Goal: Information Seeking & Learning: Learn about a topic

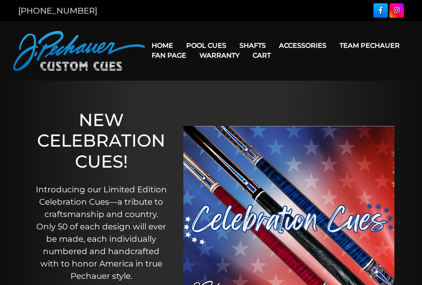
click at [320, 61] on link "Rogue 2 Carbon Fiber Shaft" at bounding box center [305, 58] width 142 height 12
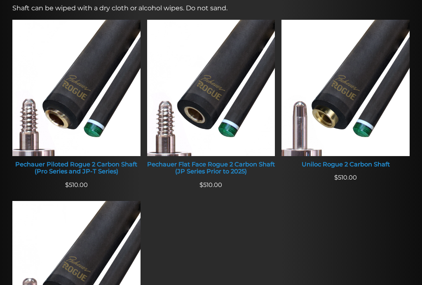
scroll to position [338, 0]
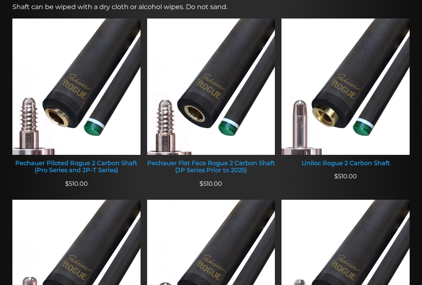
click at [222, 94] on img at bounding box center [211, 87] width 128 height 136
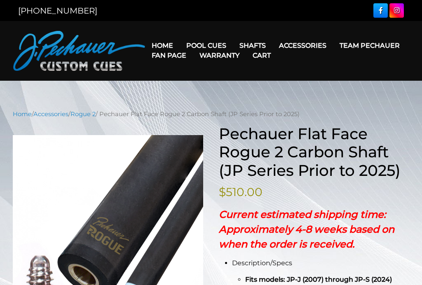
click at [246, 145] on link "Retired Cues" at bounding box center [231, 139] width 101 height 12
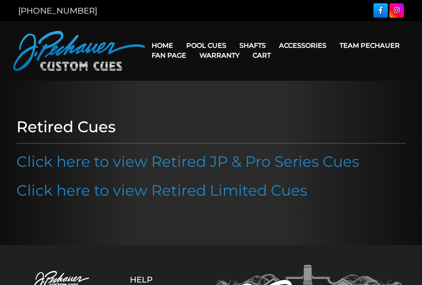
click at [319, 163] on link "Click here to view Retired JP & Pro Series Cues" at bounding box center [187, 161] width 343 height 18
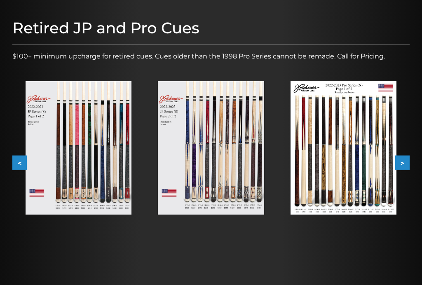
scroll to position [94, 0]
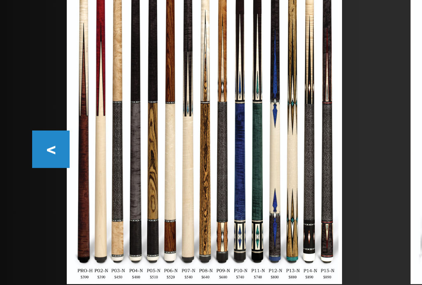
click at [21, 156] on button "<" at bounding box center [19, 163] width 14 height 14
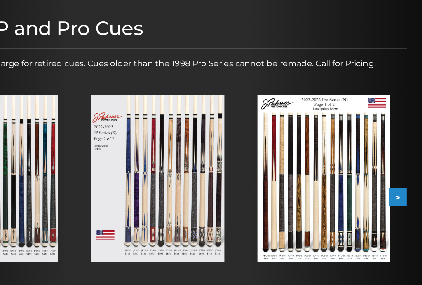
scroll to position [99, 0]
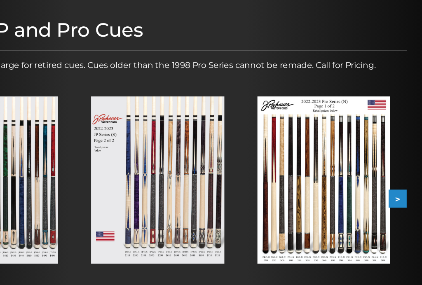
click at [395, 151] on button ">" at bounding box center [402, 158] width 14 height 14
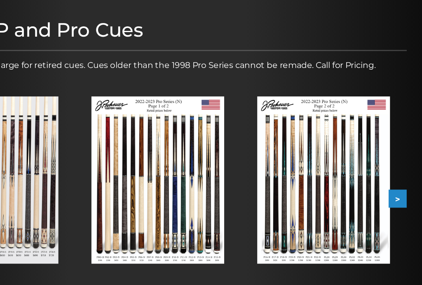
click at [395, 158] on button ">" at bounding box center [402, 158] width 14 height 14
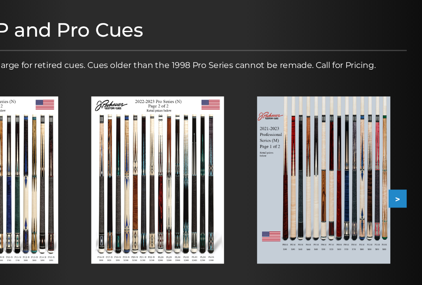
click at [395, 157] on button ">" at bounding box center [402, 158] width 14 height 14
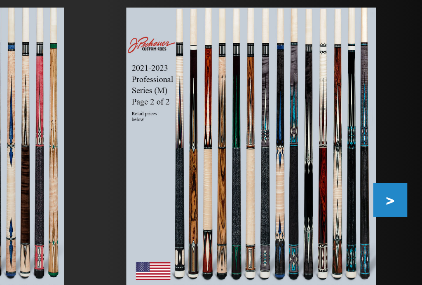
click at [395, 151] on button ">" at bounding box center [402, 158] width 14 height 14
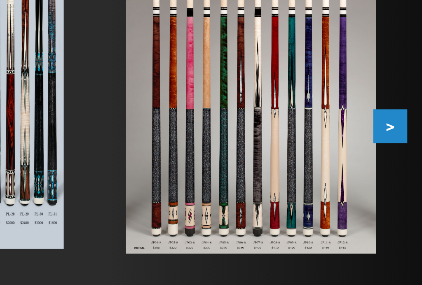
click at [395, 151] on button ">" at bounding box center [402, 158] width 14 height 14
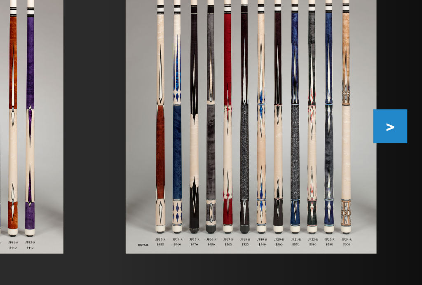
click at [395, 151] on button ">" at bounding box center [402, 158] width 14 height 14
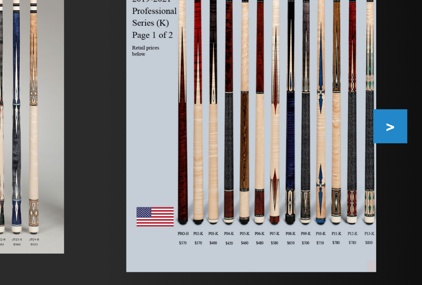
click at [395, 151] on button ">" at bounding box center [402, 158] width 14 height 14
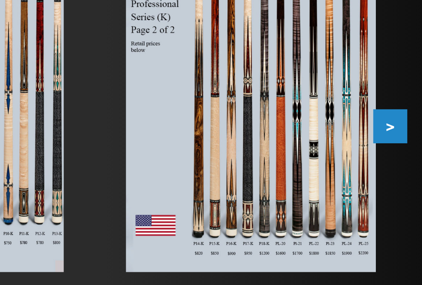
click at [395, 151] on button ">" at bounding box center [402, 158] width 14 height 14
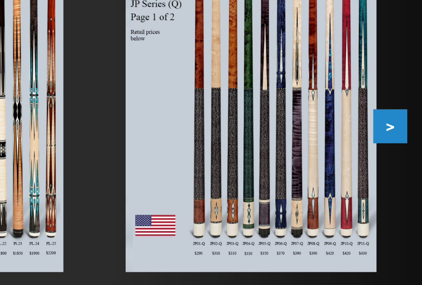
click at [395, 151] on button ">" at bounding box center [402, 158] width 14 height 14
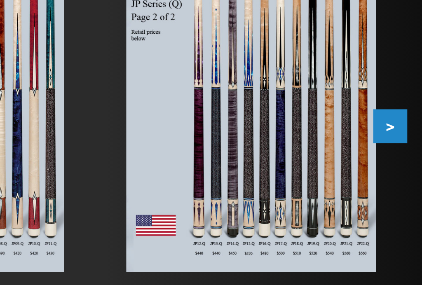
click at [291, 89] on img at bounding box center [344, 148] width 106 height 143
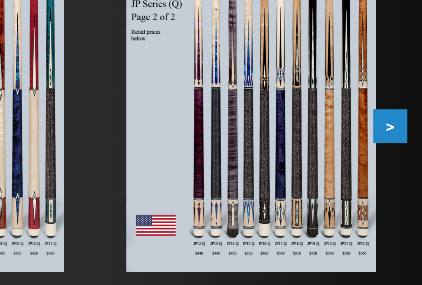
click at [291, 111] on img at bounding box center [344, 148] width 106 height 143
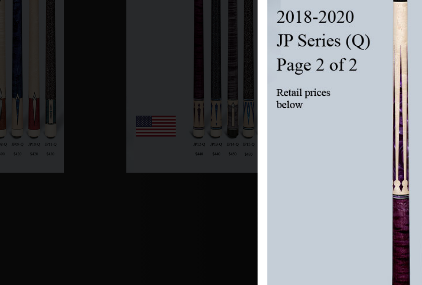
click at [346, 106] on link at bounding box center [392, 242] width 92 height 273
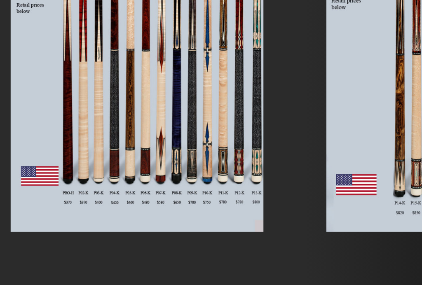
click at [145, 64] on div at bounding box center [211, 149] width 132 height 170
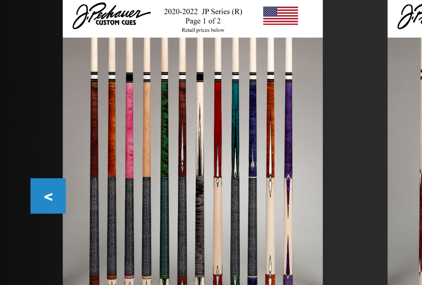
click at [22, 151] on button "<" at bounding box center [19, 158] width 14 height 14
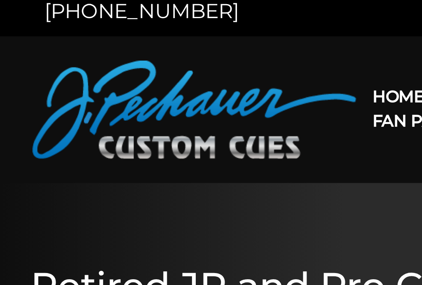
scroll to position [0, 0]
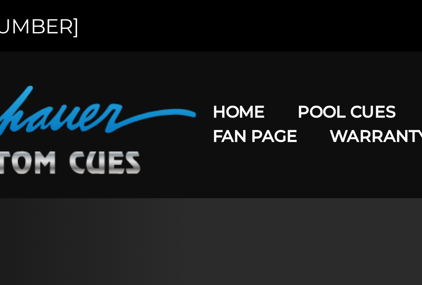
click at [333, 47] on link "Team Pechauer" at bounding box center [369, 45] width 73 height 21
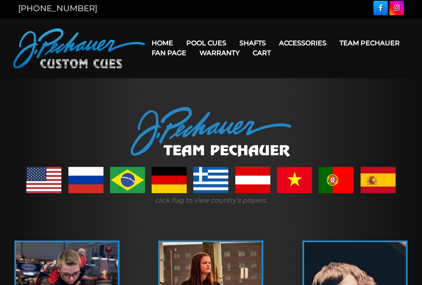
scroll to position [0, 0]
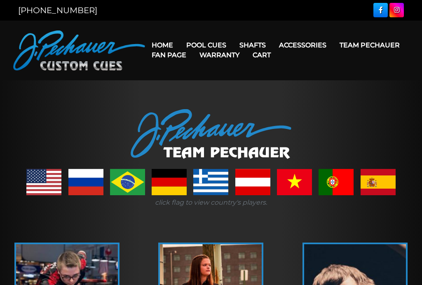
click at [333, 48] on link "Team Pechauer" at bounding box center [369, 45] width 73 height 21
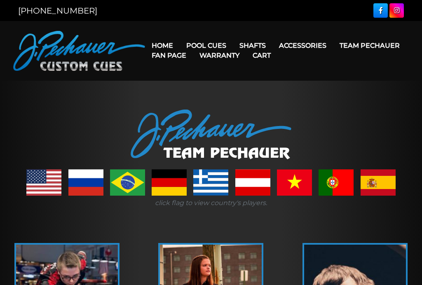
click at [333, 46] on link "Team Pechauer" at bounding box center [369, 45] width 73 height 21
click at [226, 58] on link "Celebration Cue" at bounding box center [231, 58] width 101 height 12
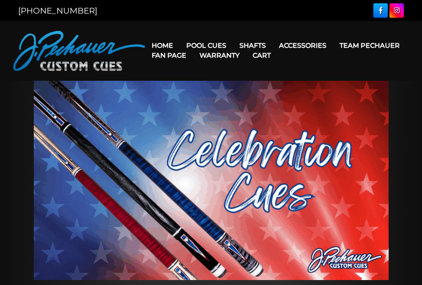
click at [193, 49] on link "Fan Page" at bounding box center [169, 55] width 48 height 21
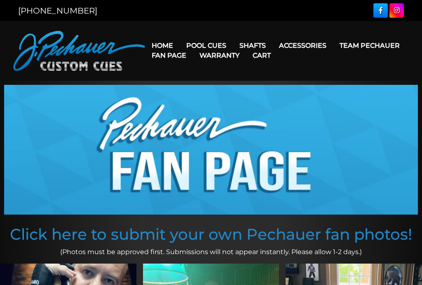
click at [251, 87] on link "Pro Series (R) – NEW" at bounding box center [231, 81] width 101 height 12
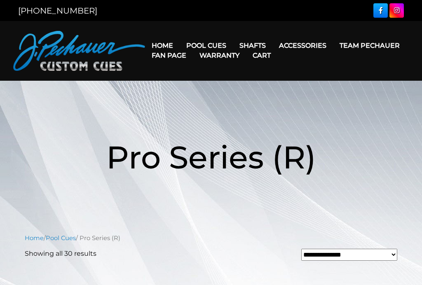
click at [246, 87] on link "Pro Series (R) – NEW" at bounding box center [231, 81] width 101 height 12
click at [333, 47] on link "Team Pechauer" at bounding box center [369, 45] width 73 height 21
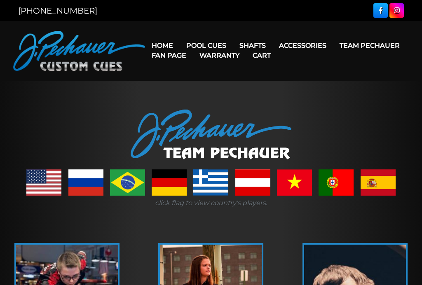
click at [234, 180] on link "[PERSON_NAME] Collection" at bounding box center [231, 174] width 101 height 12
